Goal: Complete application form

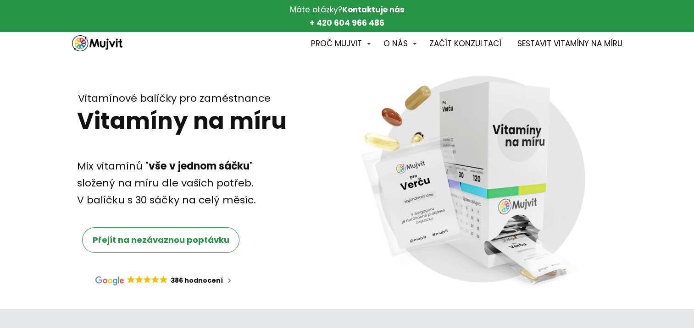
click at [159, 240] on span "Přejít na nezávaznou poptávku" at bounding box center [161, 239] width 137 height 11
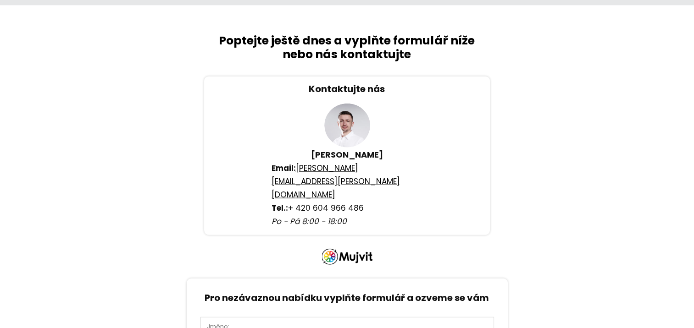
scroll to position [2277, 0]
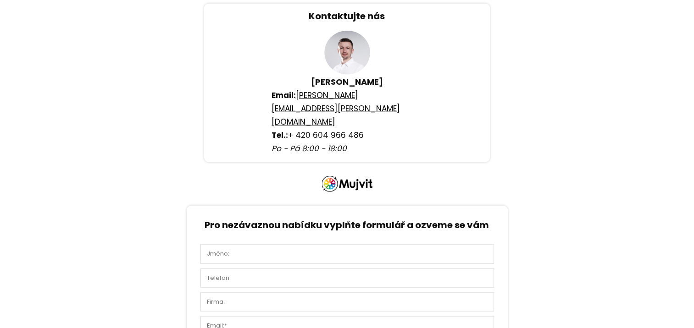
click at [260, 245] on input "text" at bounding box center [347, 254] width 294 height 19
type input "[PERSON_NAME]"
click at [269, 269] on input "text" at bounding box center [347, 278] width 294 height 19
type input "730185612"
type input "DAKO-CZ, a.s."
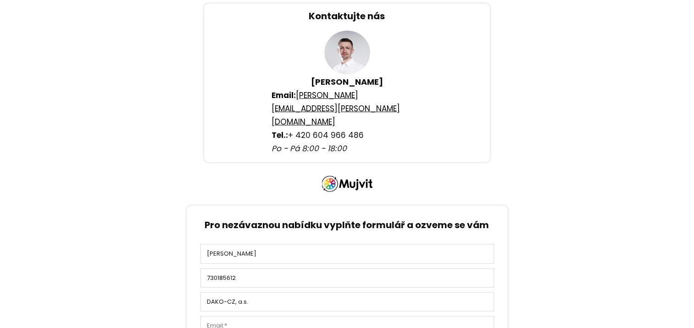
type input "[PERSON_NAME][EMAIL_ADDRESS][DOMAIN_NAME]"
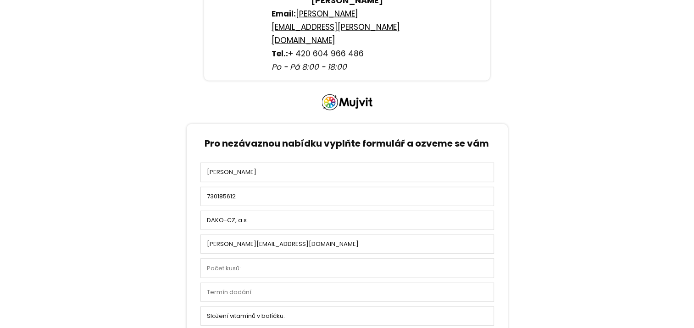
scroll to position [2369, 0]
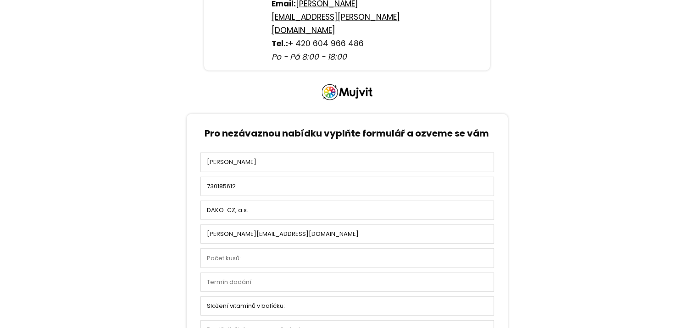
type input "730185612"
click at [239, 249] on input "text" at bounding box center [347, 258] width 294 height 19
type input "650"
click at [226, 273] on input "text" at bounding box center [347, 282] width 294 height 19
click at [249, 297] on select "Složení vitamínů v balíčku: Mix na imunitu Mix na imunitu a regeneraci Mám vybr…" at bounding box center [347, 306] width 294 height 19
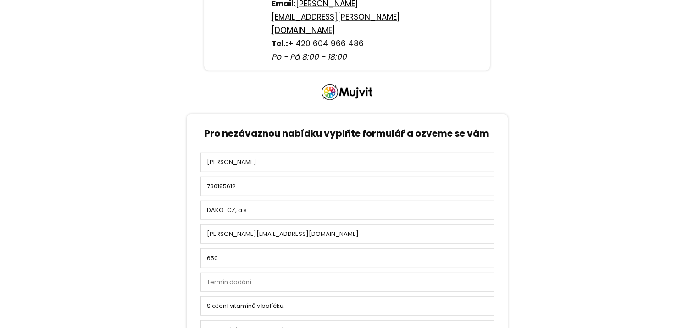
select select "Mix na imunitu"
click at [200, 297] on select "Složení vitamínů v balíčku: Mix na imunitu Mix na imunitu a regeneraci Mám vybr…" at bounding box center [347, 306] width 294 height 19
click at [222, 273] on input "text" at bounding box center [347, 282] width 294 height 19
type input "01.12.2025"
drag, startPoint x: 240, startPoint y: 257, endPoint x: 231, endPoint y: 257, distance: 9.2
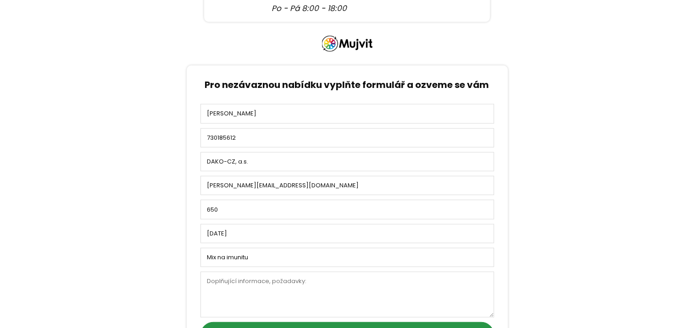
scroll to position [2415, 0]
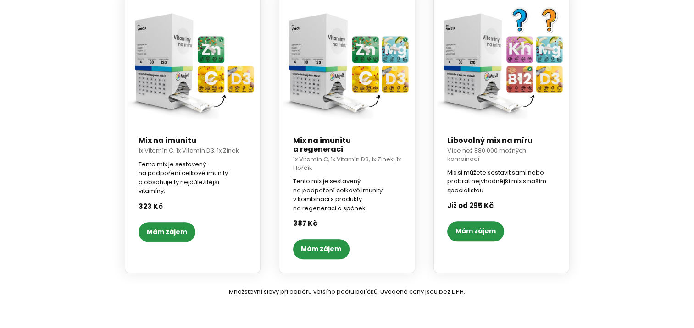
scroll to position [551, 0]
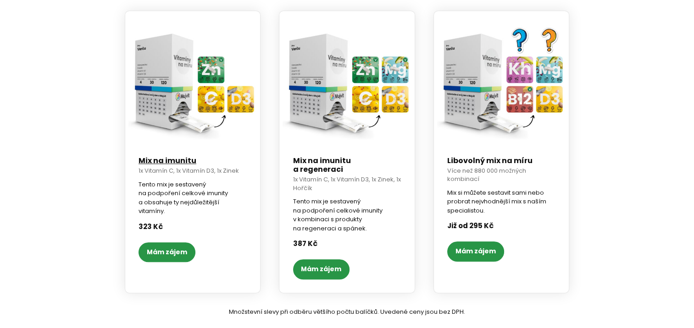
click at [160, 162] on link "Mix na imunitu" at bounding box center [168, 161] width 58 height 11
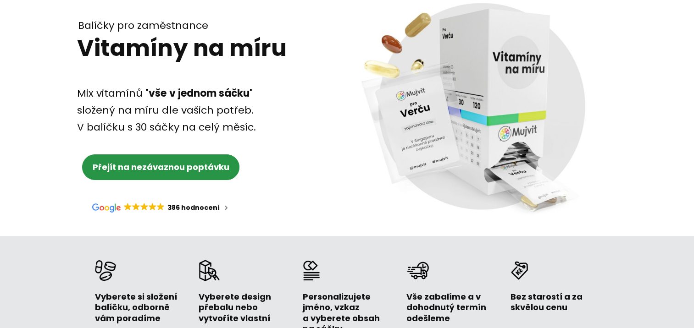
scroll to position [92, 0]
